Goal: Information Seeking & Learning: Learn about a topic

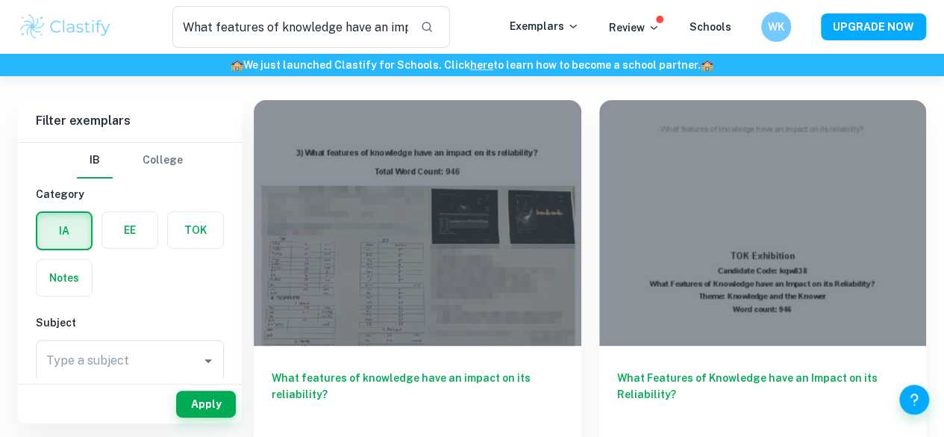
scroll to position [63, 0]
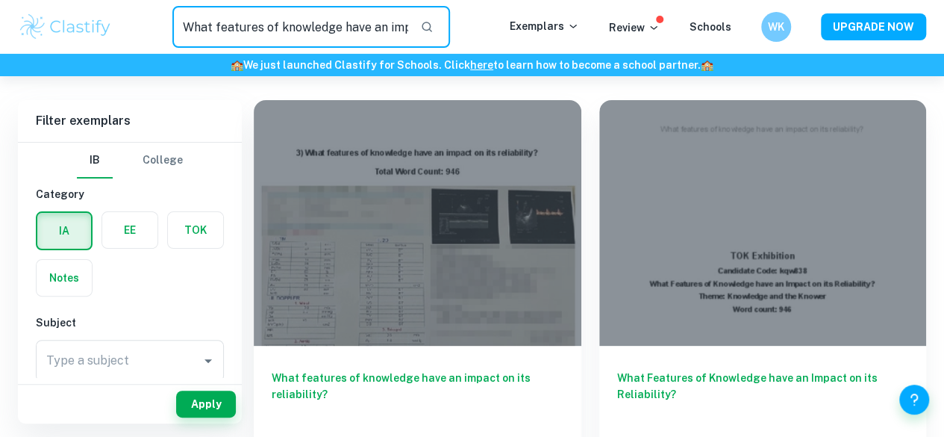
click at [351, 30] on input "What features of knowledge have an impact on its reliability?" at bounding box center [290, 27] width 236 height 42
paste input "In what ways do values affect the production of knowledge? (35)"
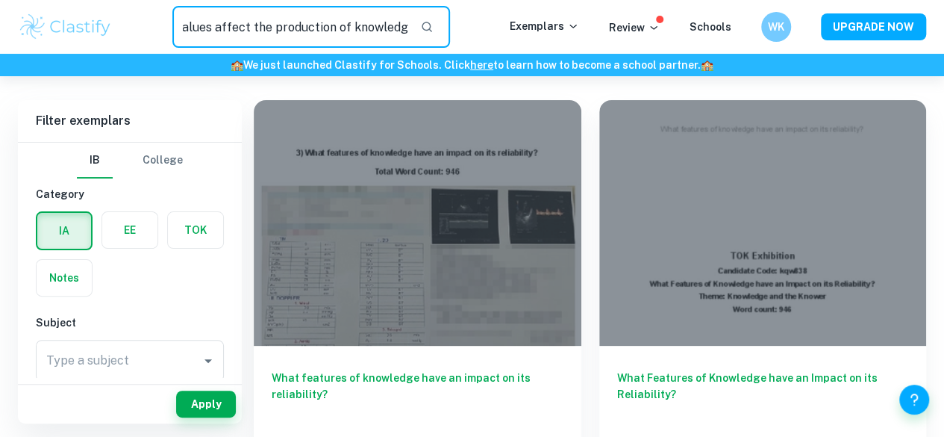
type input "In what ways do values affect the production of knowledge?"
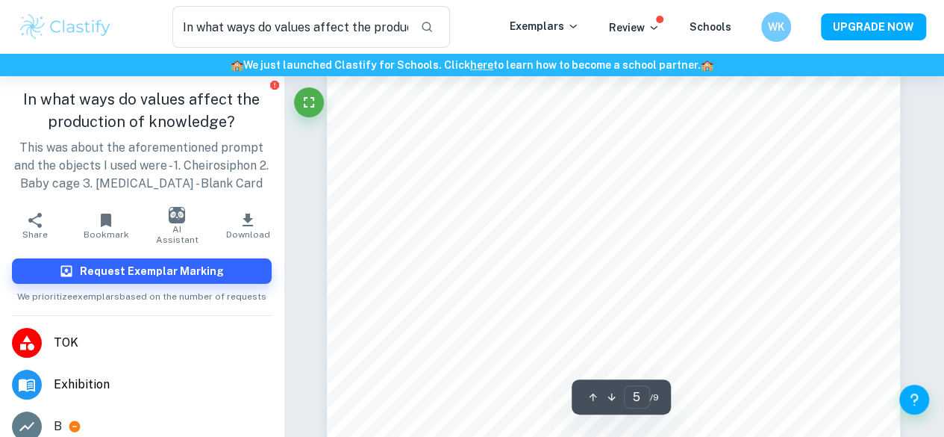
scroll to position [3603, 0]
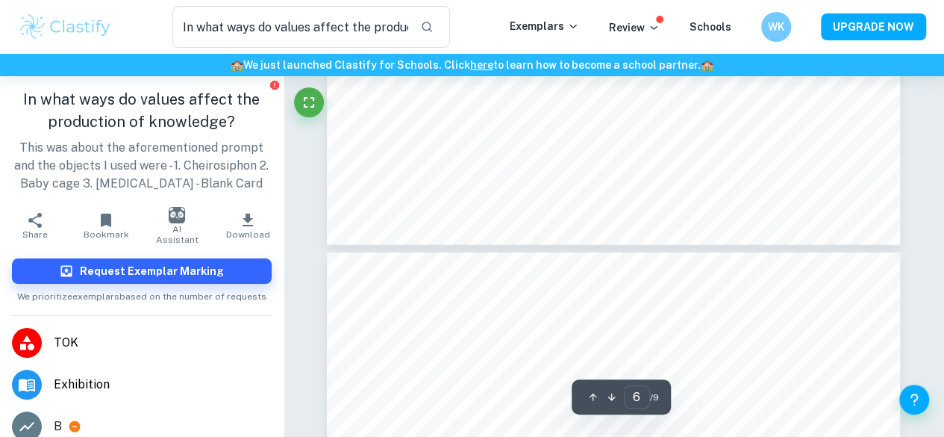
type input "7"
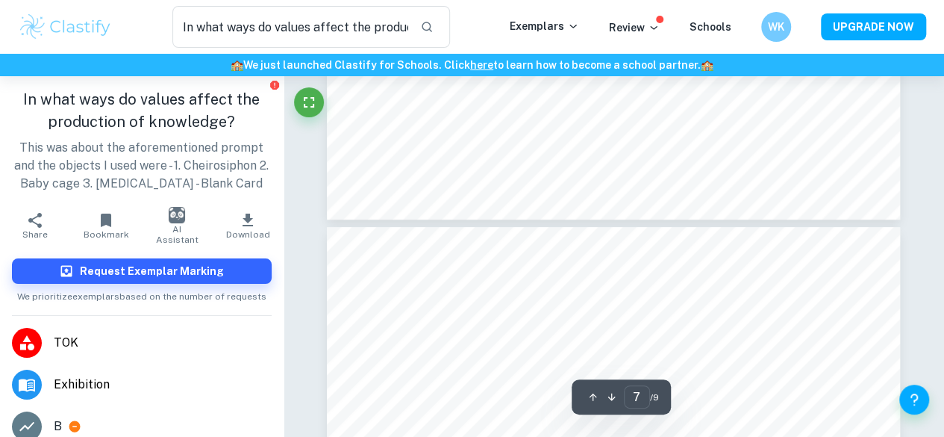
scroll to position [5780, 0]
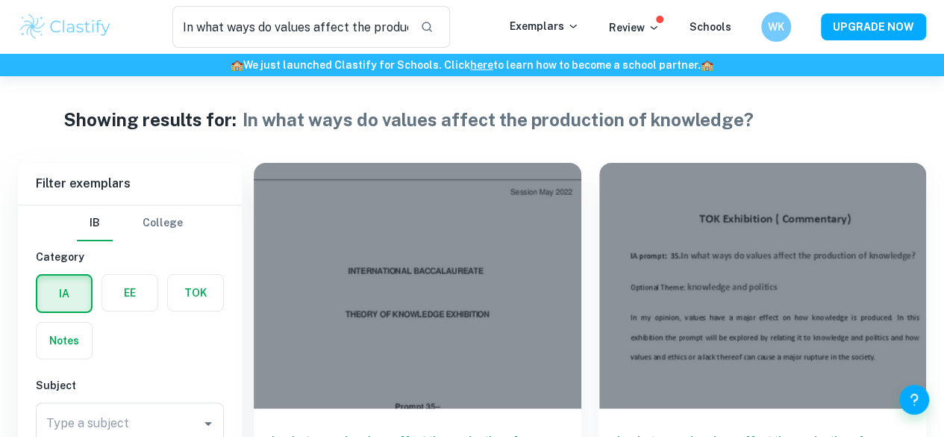
scroll to position [165, 0]
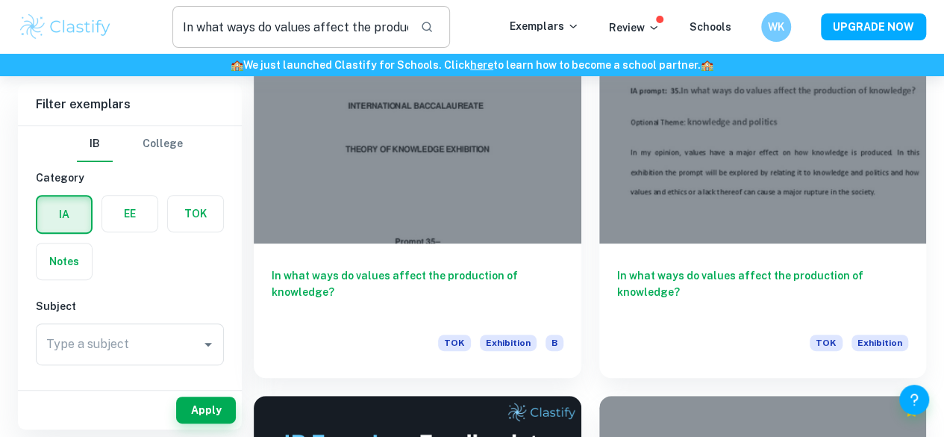
click at [399, 28] on input "In what ways do values affect the production of knowledge?" at bounding box center [290, 27] width 236 height 42
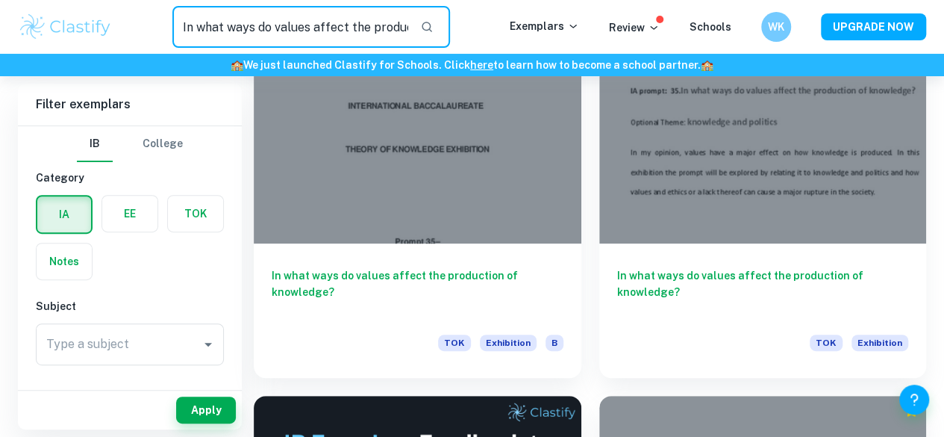
click at [399, 28] on input "In what ways do values affect the production of knowledge?" at bounding box center [290, 27] width 236 height 42
paste input "What features of knowledge have an impact on its reliability? (3)"
type input "What features of knowledge have an impact on its reliability?"
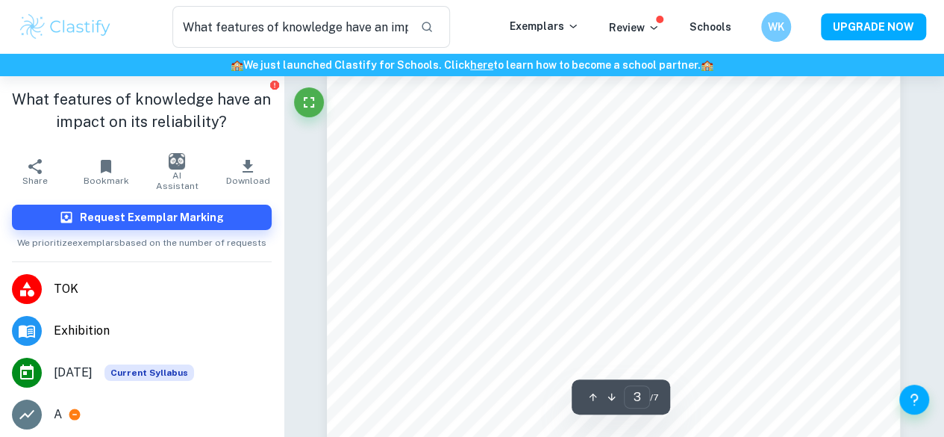
scroll to position [1818, 0]
type input "5"
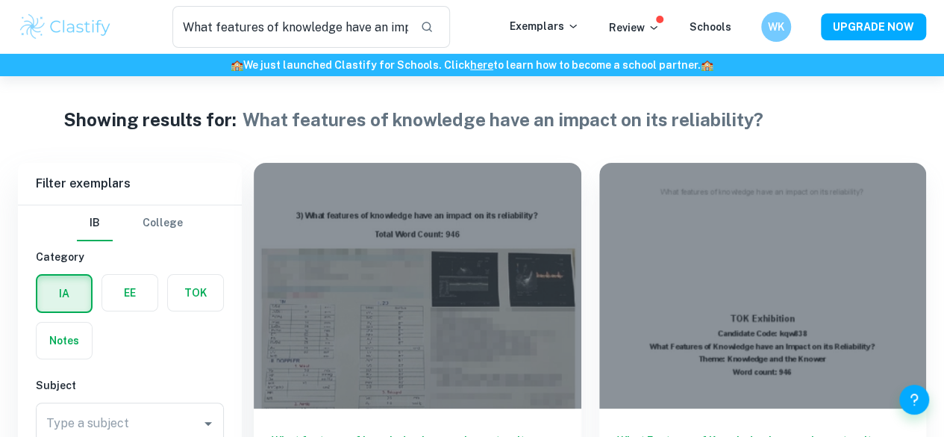
scroll to position [154, 0]
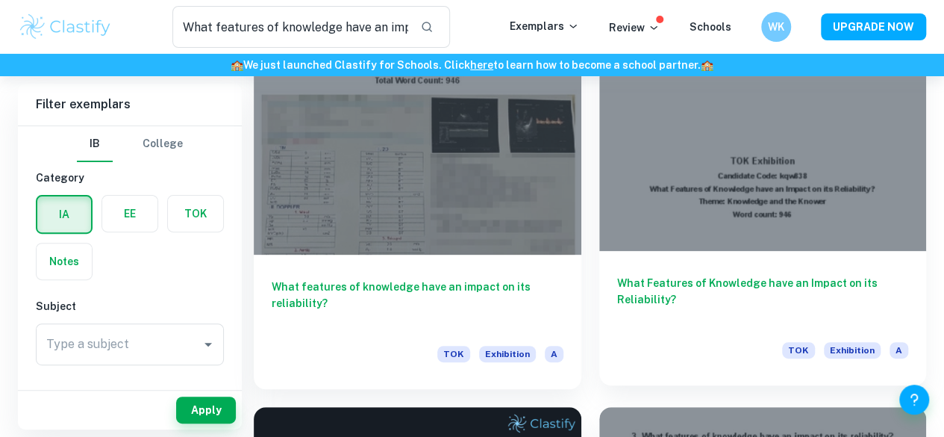
drag, startPoint x: 527, startPoint y: 69, endPoint x: 558, endPoint y: 207, distance: 140.9
click at [617, 275] on h6 "What Features of Knowledge have an Impact on its Reliability?" at bounding box center [763, 299] width 292 height 49
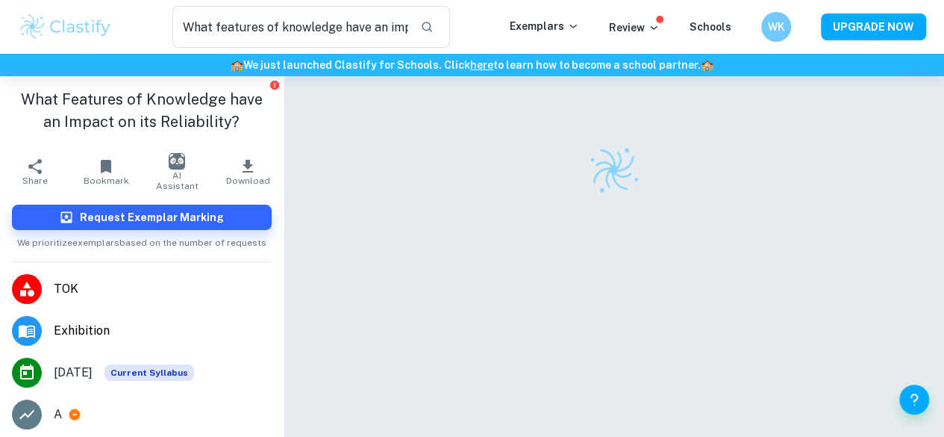
scroll to position [76, 0]
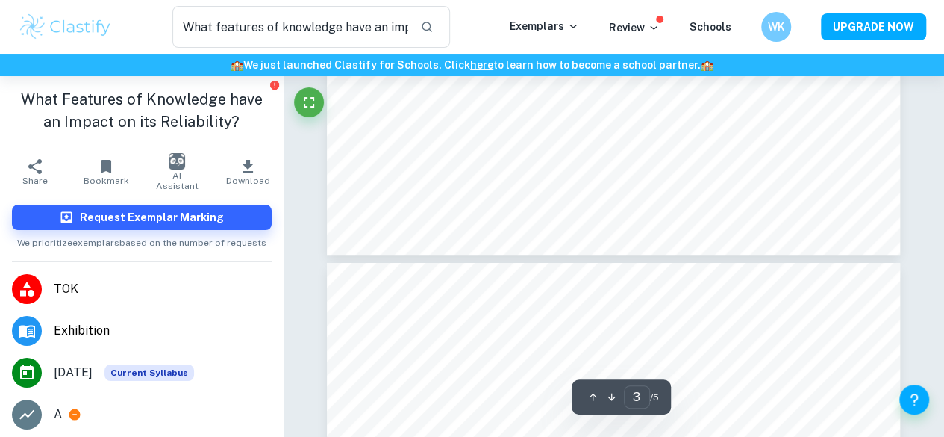
type input "4"
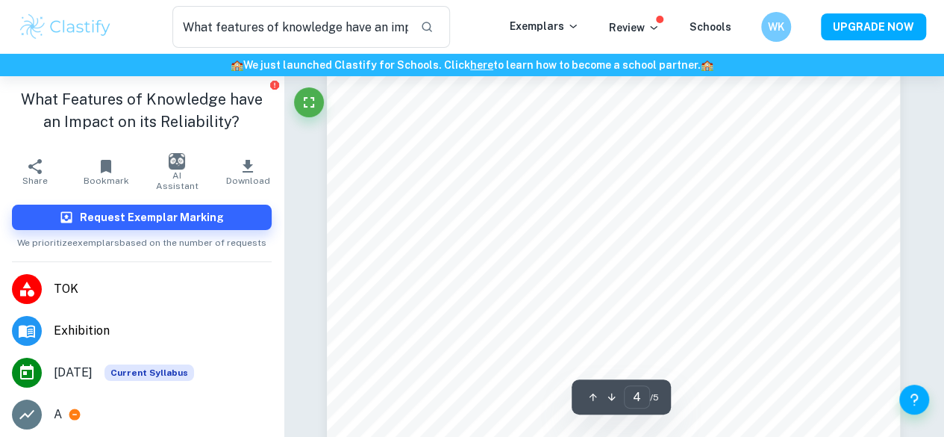
scroll to position [3006, 0]
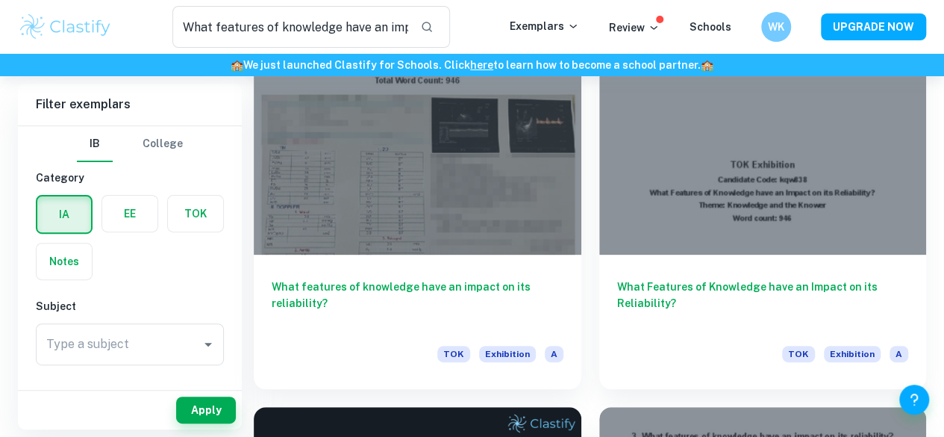
scroll to position [330, 0]
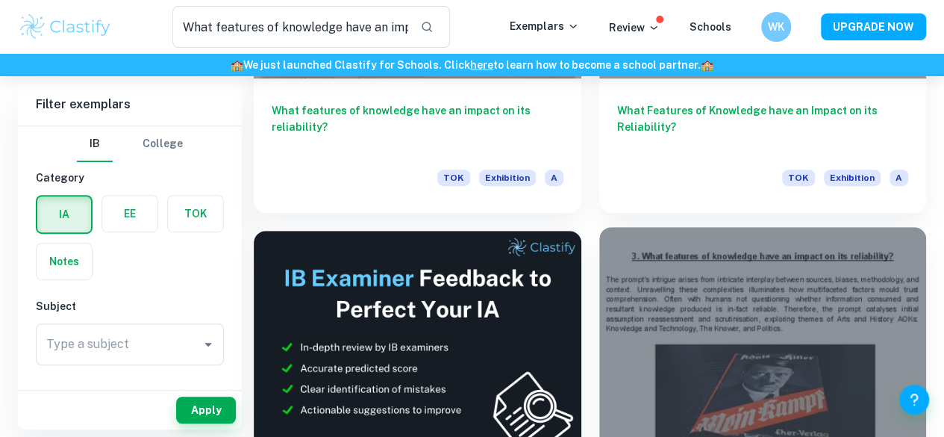
click at [599, 273] on div at bounding box center [763, 350] width 328 height 246
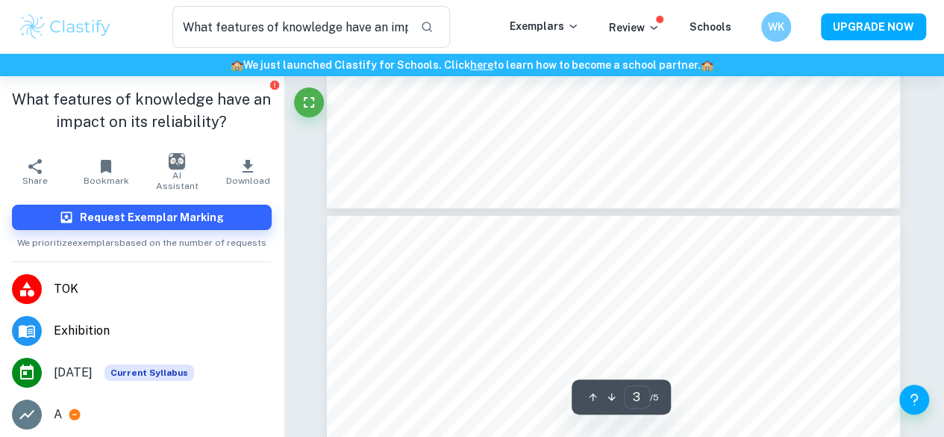
type input "4"
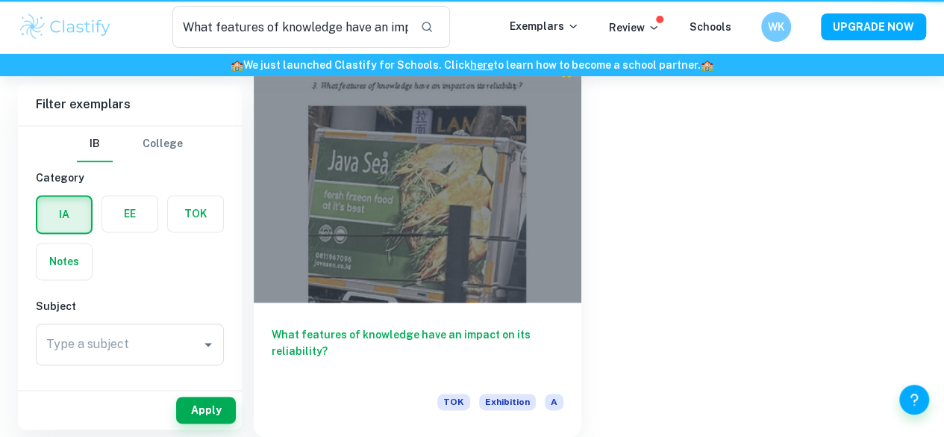
scroll to position [330, 0]
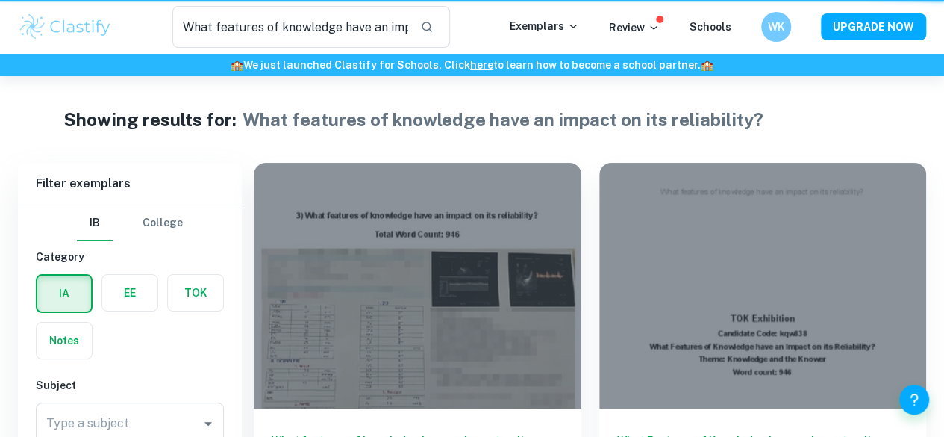
scroll to position [330, 0]
